Goal: Download file/media

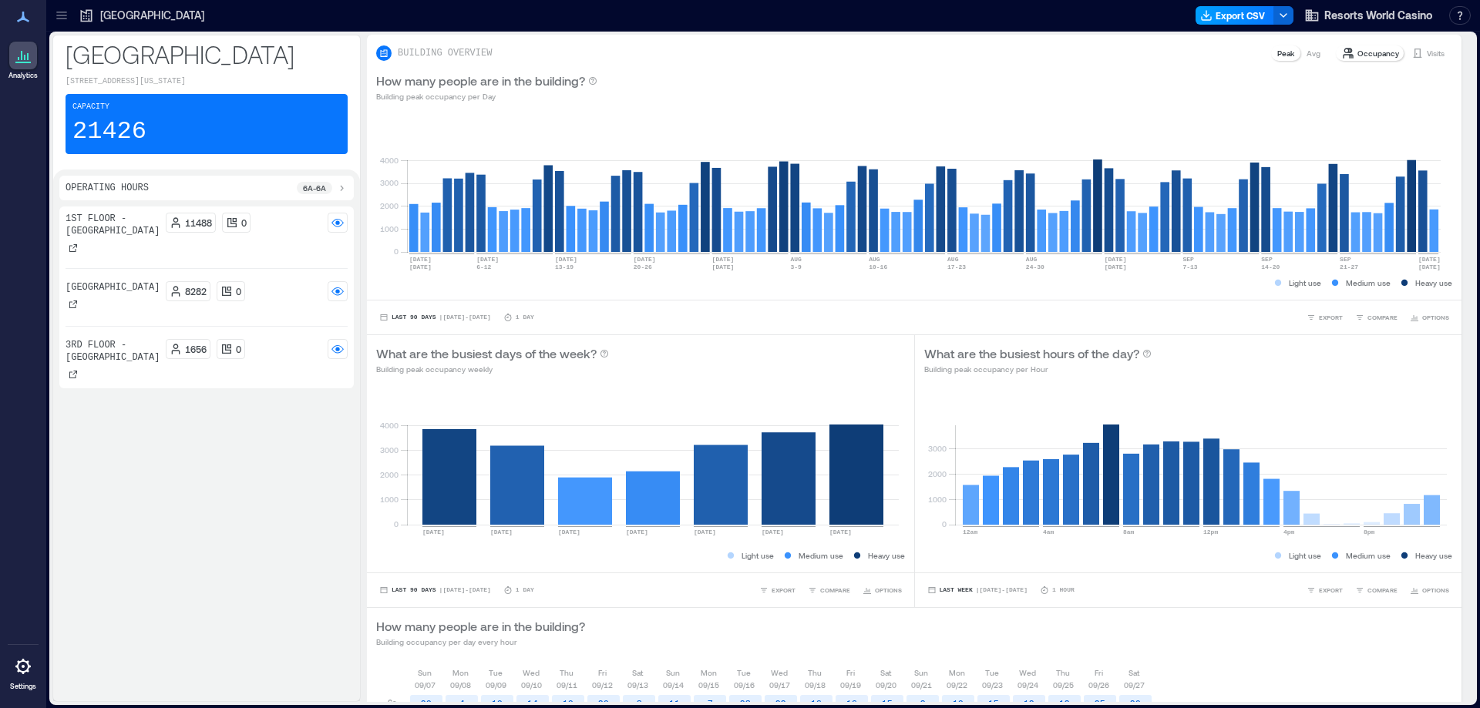
click at [1224, 14] on button "Export CSV" at bounding box center [1234, 15] width 79 height 18
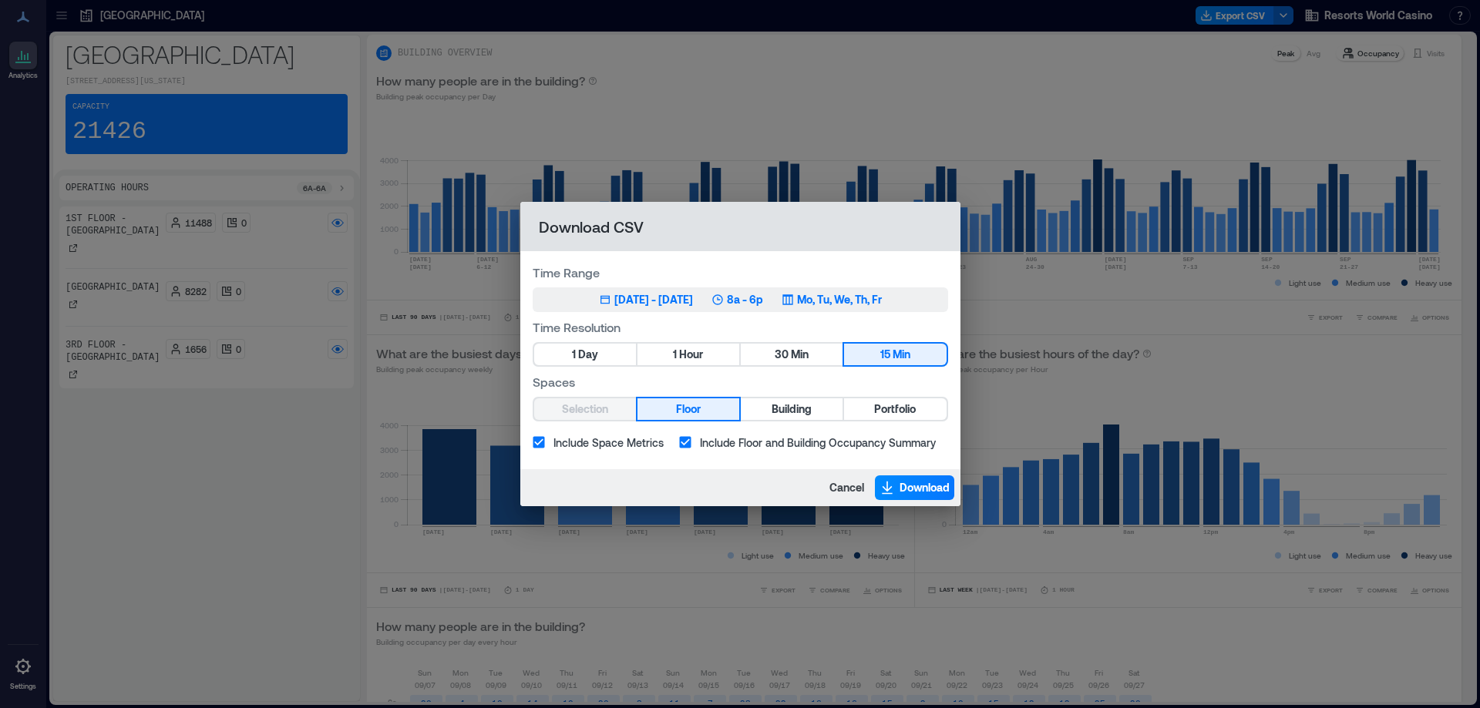
click at [674, 299] on div "[DATE] - [DATE]" at bounding box center [653, 299] width 79 height 15
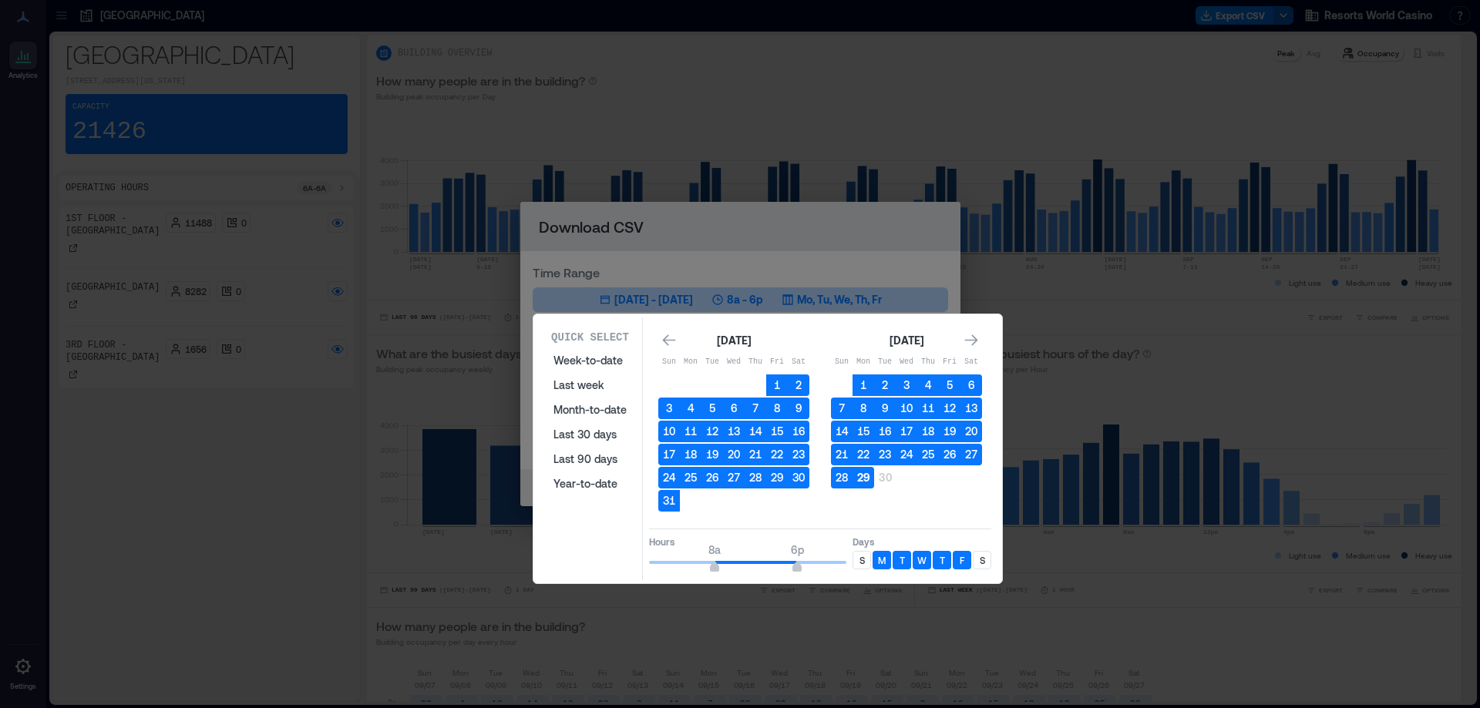
click at [862, 479] on button "29" at bounding box center [863, 478] width 22 height 22
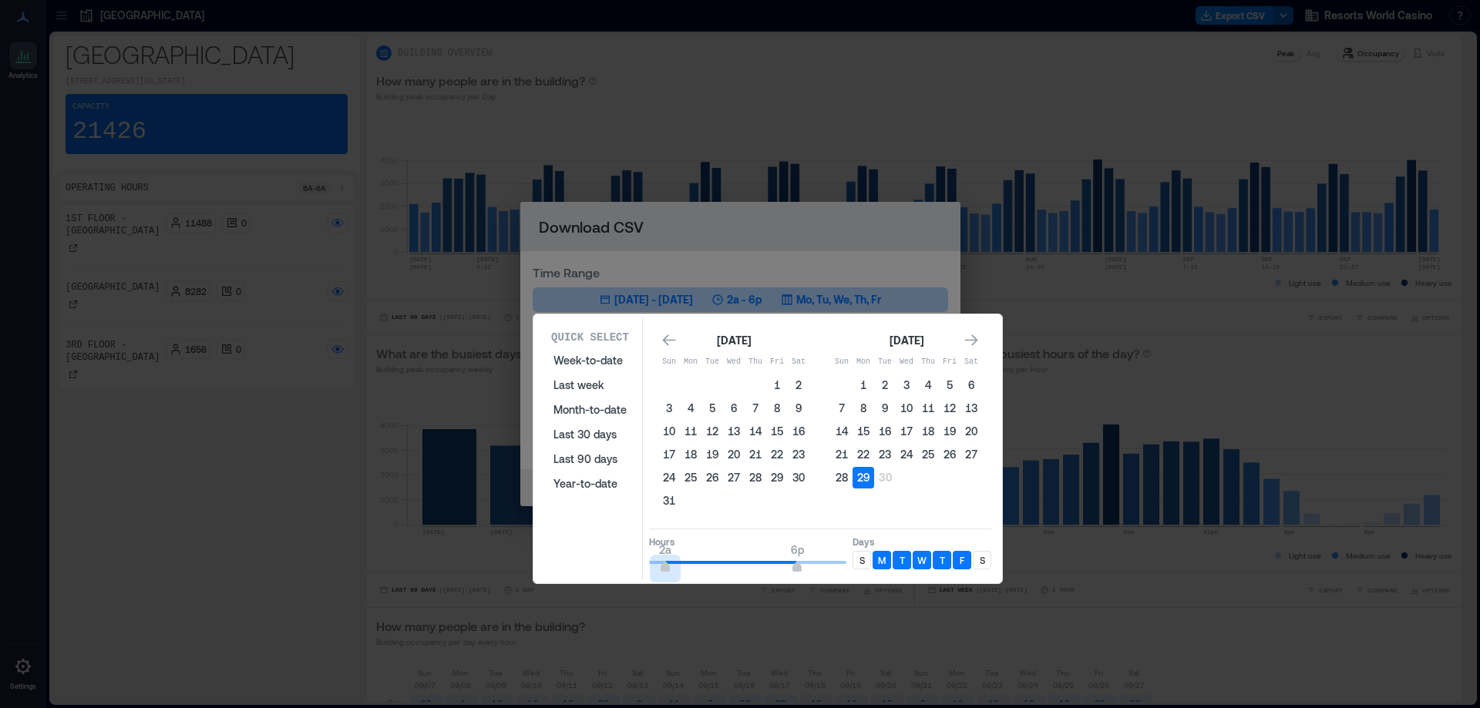
type input "*"
drag, startPoint x: 711, startPoint y: 563, endPoint x: 695, endPoint y: 573, distance: 18.4
click at [616, 548] on div "Quick Select Week-to-date Last week Month-to-date Last 30 days Last 90 days Yea…" at bounding box center [767, 449] width 459 height 263
type input "**"
drag, startPoint x: 801, startPoint y: 570, endPoint x: 855, endPoint y: 569, distance: 54.0
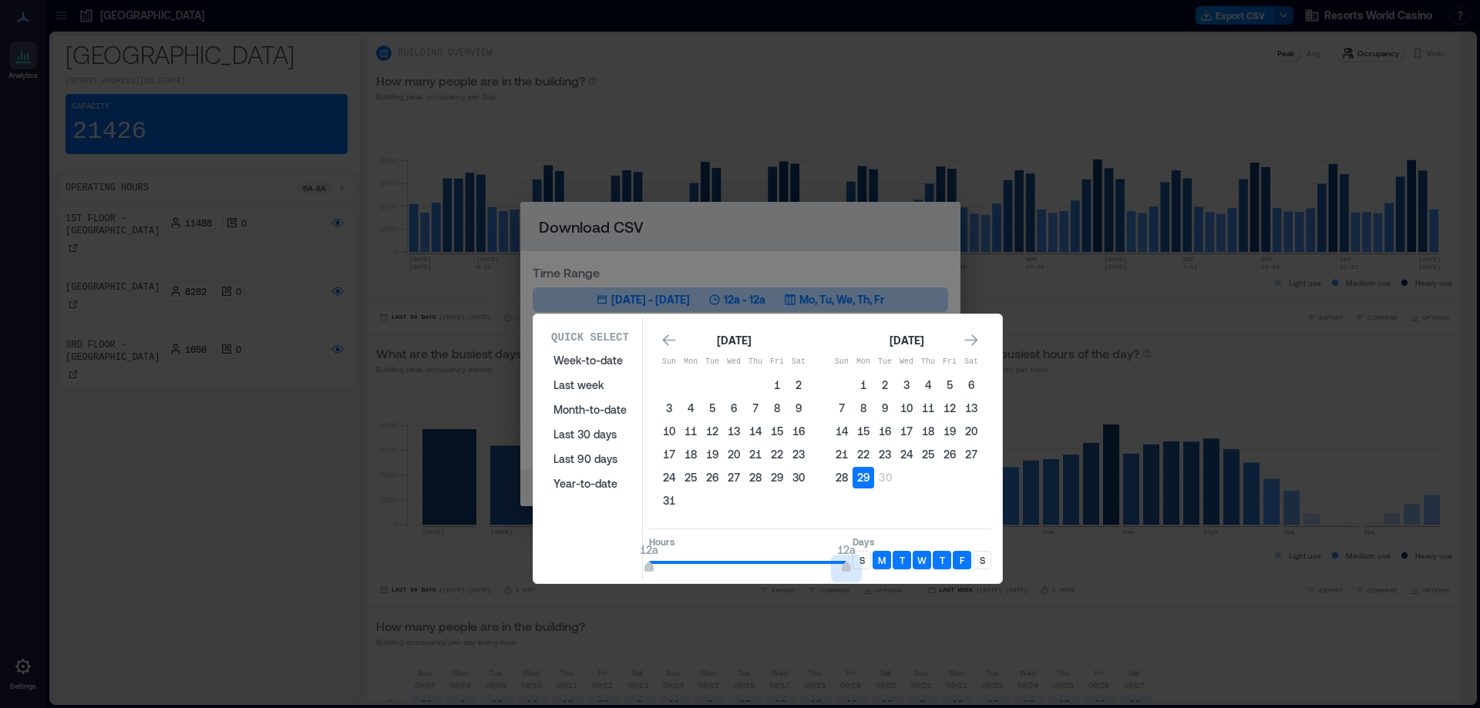
click at [855, 569] on div "Hours 12a 12a Days S M T W T F S" at bounding box center [820, 551] width 342 height 45
click at [864, 560] on p "S" at bounding box center [861, 560] width 5 height 12
click at [983, 562] on p "S" at bounding box center [982, 560] width 5 height 12
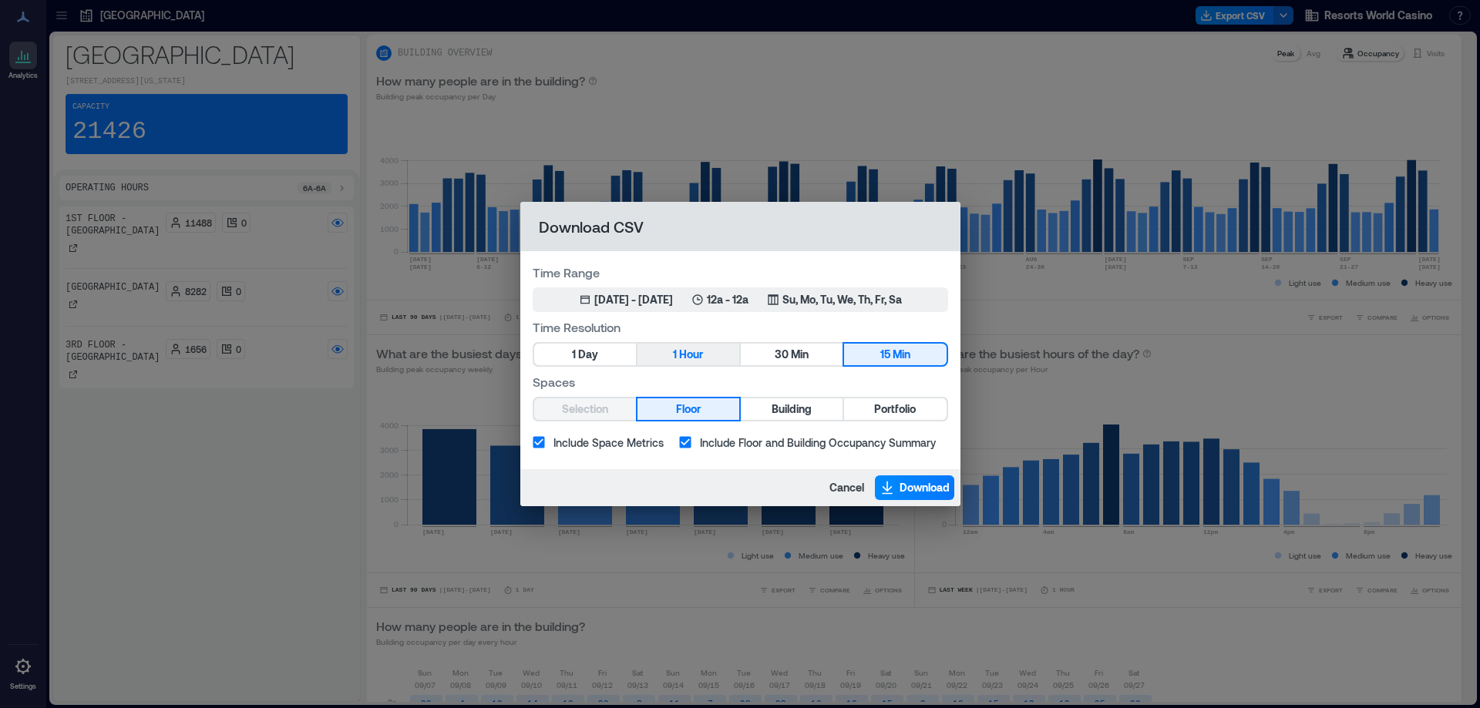
click at [703, 354] on span "Hour" at bounding box center [691, 354] width 24 height 19
click at [896, 415] on span "Portfolio" at bounding box center [895, 409] width 42 height 19
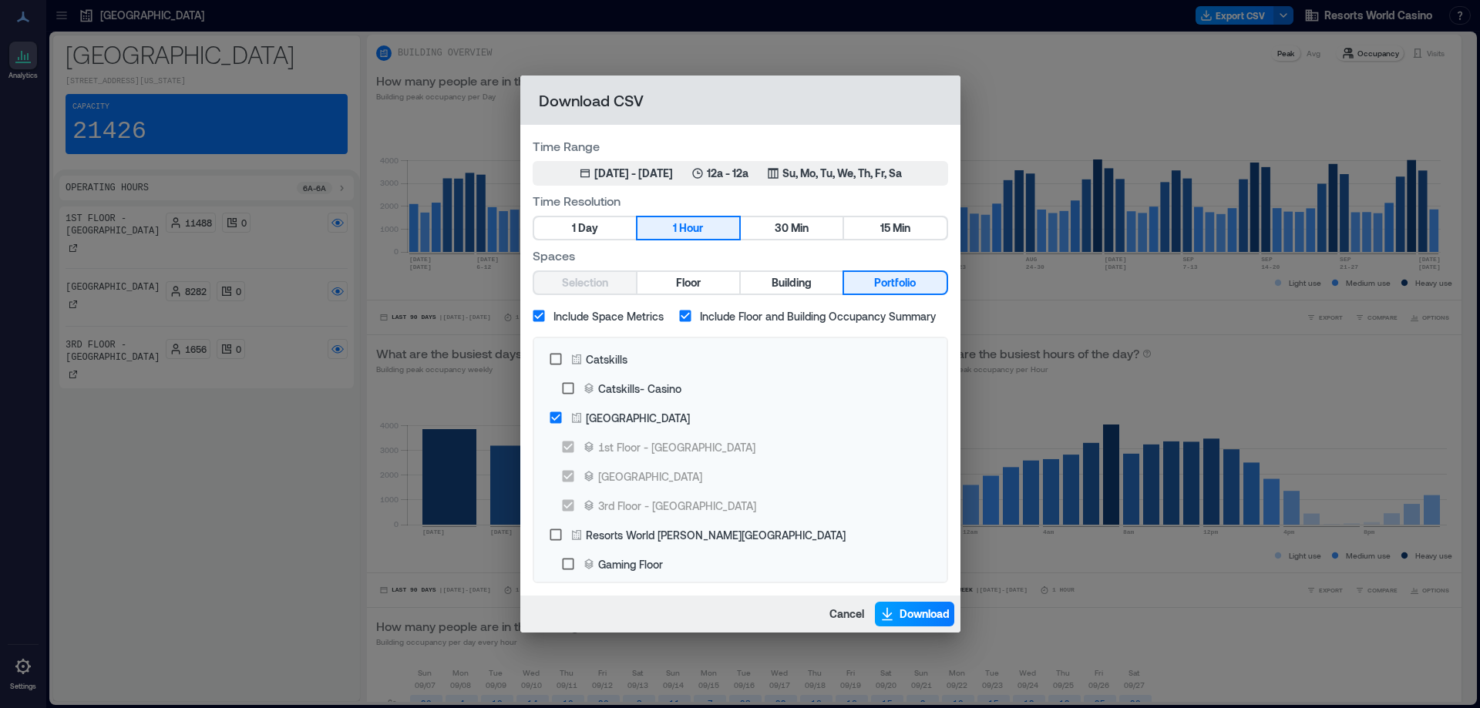
click at [919, 614] on span "Download" at bounding box center [924, 614] width 50 height 15
